Goal: Obtain resource: Download file/media

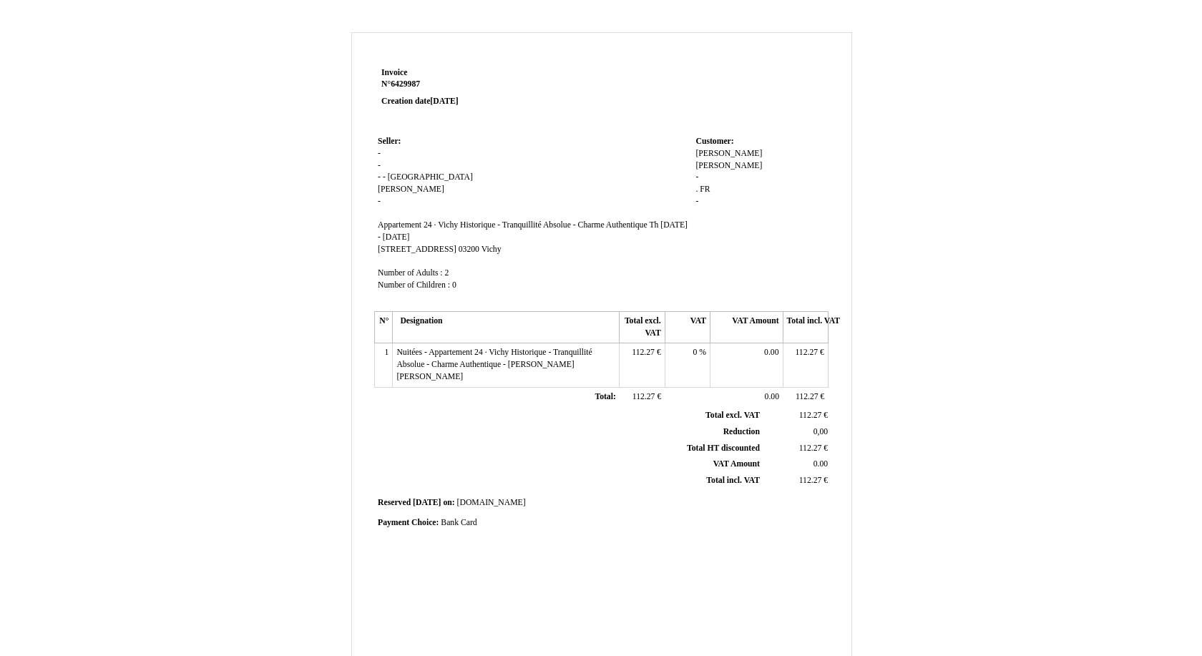
click at [365, 47] on div "Invoice Invoice N° 6429987 6429987 Creation date [DATE] Seller: Seller: - - - -…" at bounding box center [601, 420] width 501 height 776
drag, startPoint x: 365, startPoint y: 56, endPoint x: 497, endPoint y: 119, distance: 145.9
click at [497, 119] on div "Invoice Invoice N° 6429987 6429987 Creation date [DATE] Seller: Seller: - - - -…" at bounding box center [601, 420] width 501 height 776
click at [523, 165] on td "Seller: Seller: - - - - [GEOGRAPHIC_DATA] [GEOGRAPHIC_DATA] [PERSON_NAME] Appar…" at bounding box center [533, 219] width 318 height 175
click at [499, 494] on td "Reserved Reserved [DATE] [DATE] on: on: [DOMAIN_NAME] [DOMAIN_NAME]" at bounding box center [601, 503] width 454 height 19
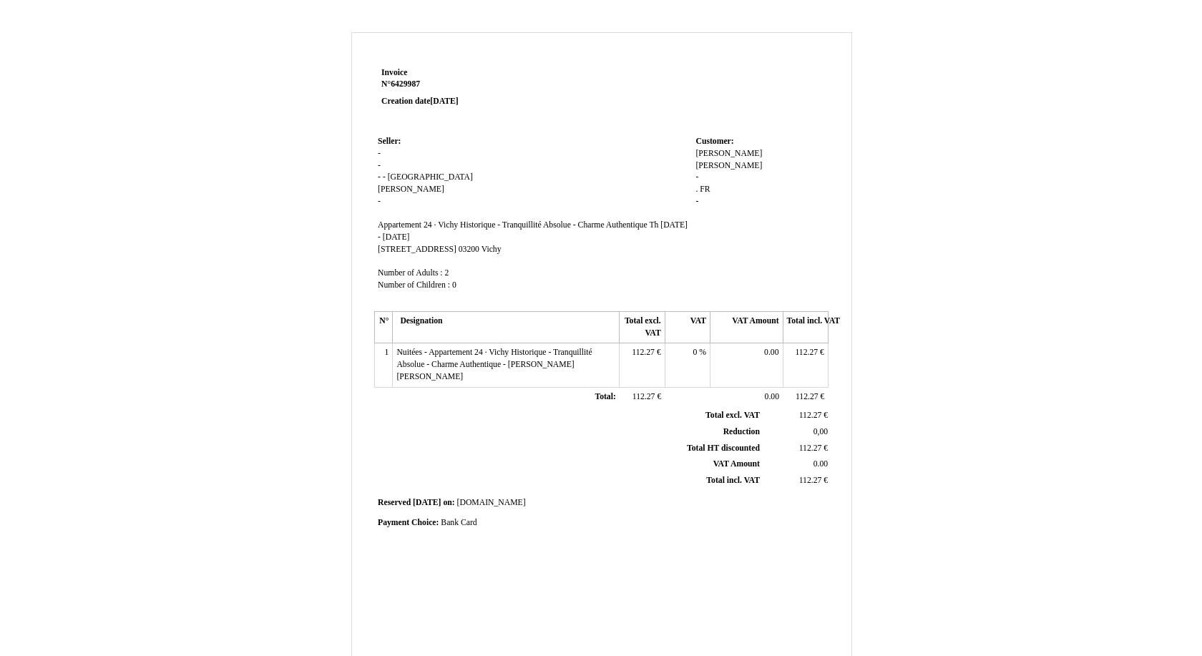
scroll to position [185, 0]
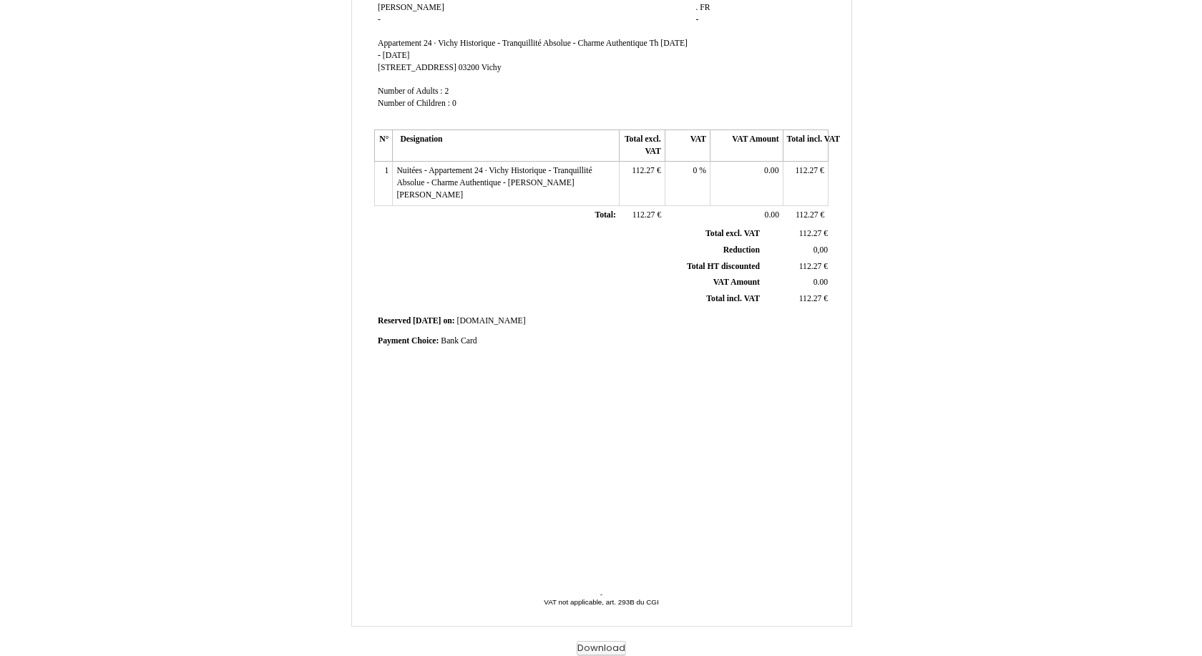
click at [596, 644] on button "Download" at bounding box center [601, 648] width 49 height 15
click at [678, 389] on div "Invoice Invoice N° 6429987 6429987 Creation date [DATE] Seller: Seller: - - - -…" at bounding box center [601, 220] width 459 height 676
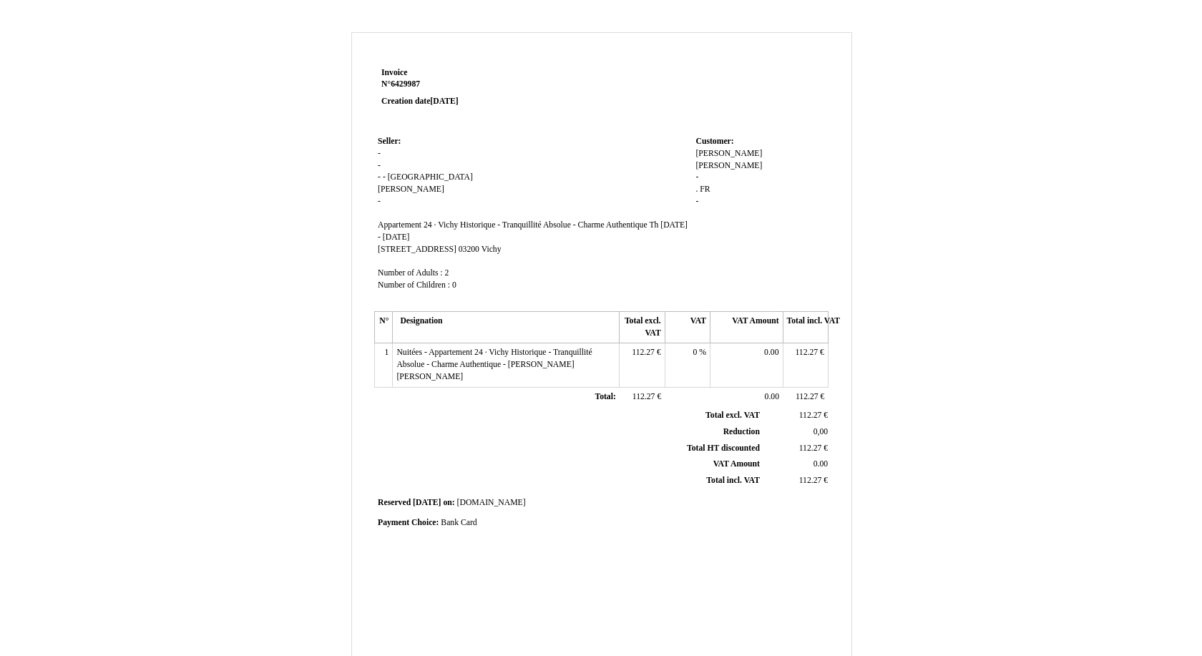
click at [698, 107] on td at bounding box center [692, 98] width 273 height 69
click at [578, 408] on th "Total excl. VAT Total excl. VAT" at bounding box center [569, 416] width 386 height 16
click at [381, 77] on td "Invoice Invoice N° 6429987 6429987 Creation date [DATE]" at bounding box center [465, 98] width 182 height 69
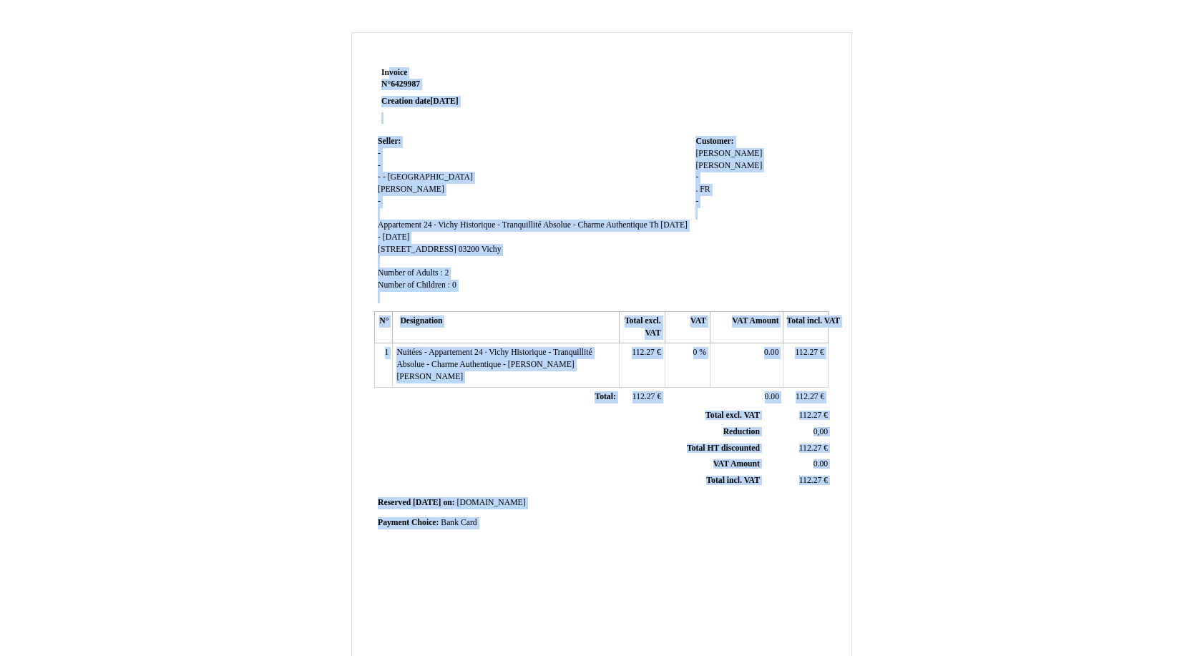
drag, startPoint x: 379, startPoint y: 77, endPoint x: 822, endPoint y: 554, distance: 651.1
click at [822, 554] on div "Invoice Invoice N° 6429987 6429987 Creation date [DATE] Seller: Seller: - - - -…" at bounding box center [601, 402] width 459 height 676
copy div "Loremip D° 3575408 Sitametc adip 32 Elitse 0700 Doeius: - - - - Tempor Incidid …"
click at [598, 69] on td at bounding box center [692, 98] width 273 height 69
